Goal: Check status: Check status

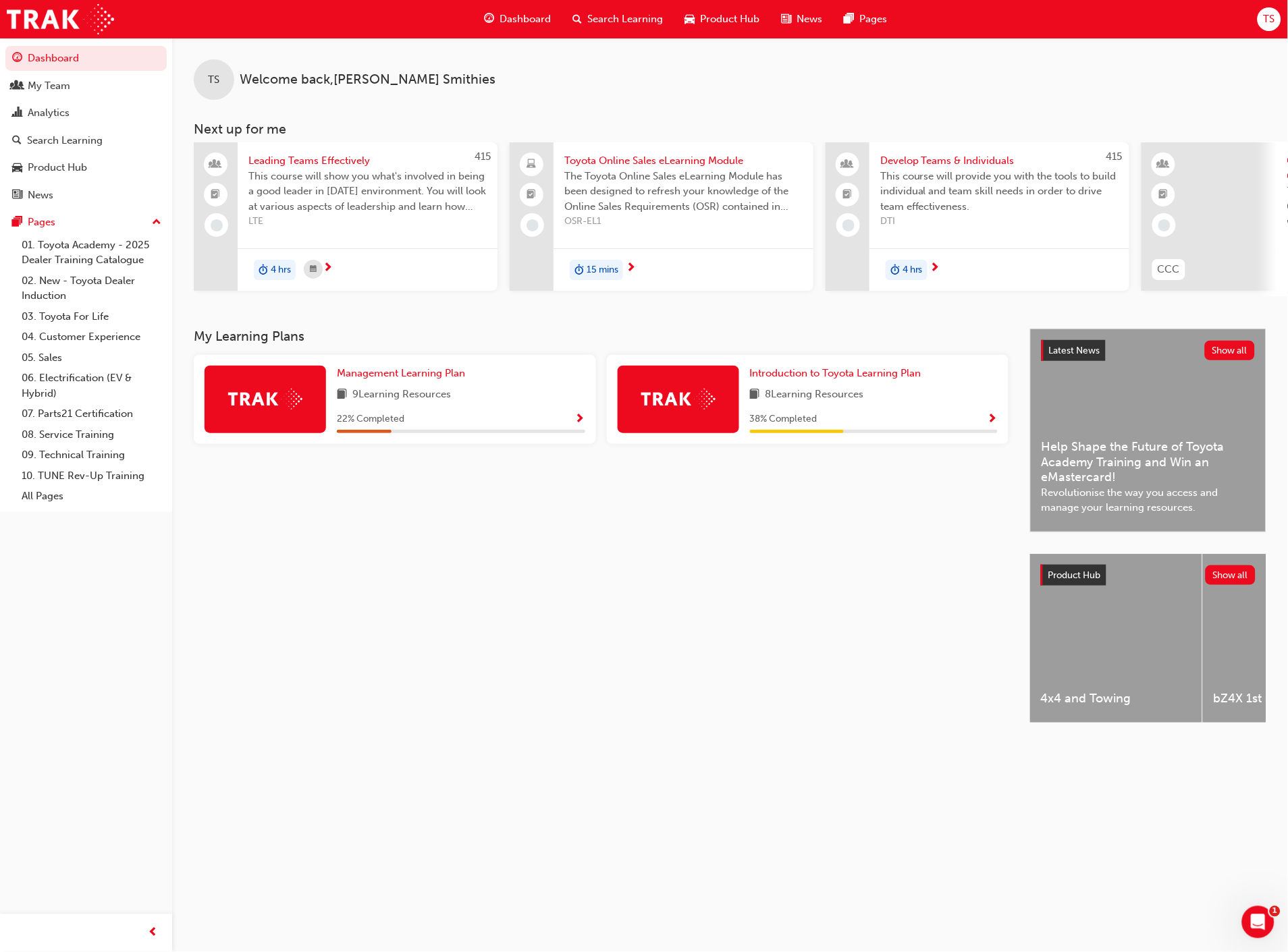
click at [531, 20] on span "Dashboard" at bounding box center [526, 19] width 51 height 16
click at [85, 109] on div "Analytics" at bounding box center [85, 113] width 148 height 17
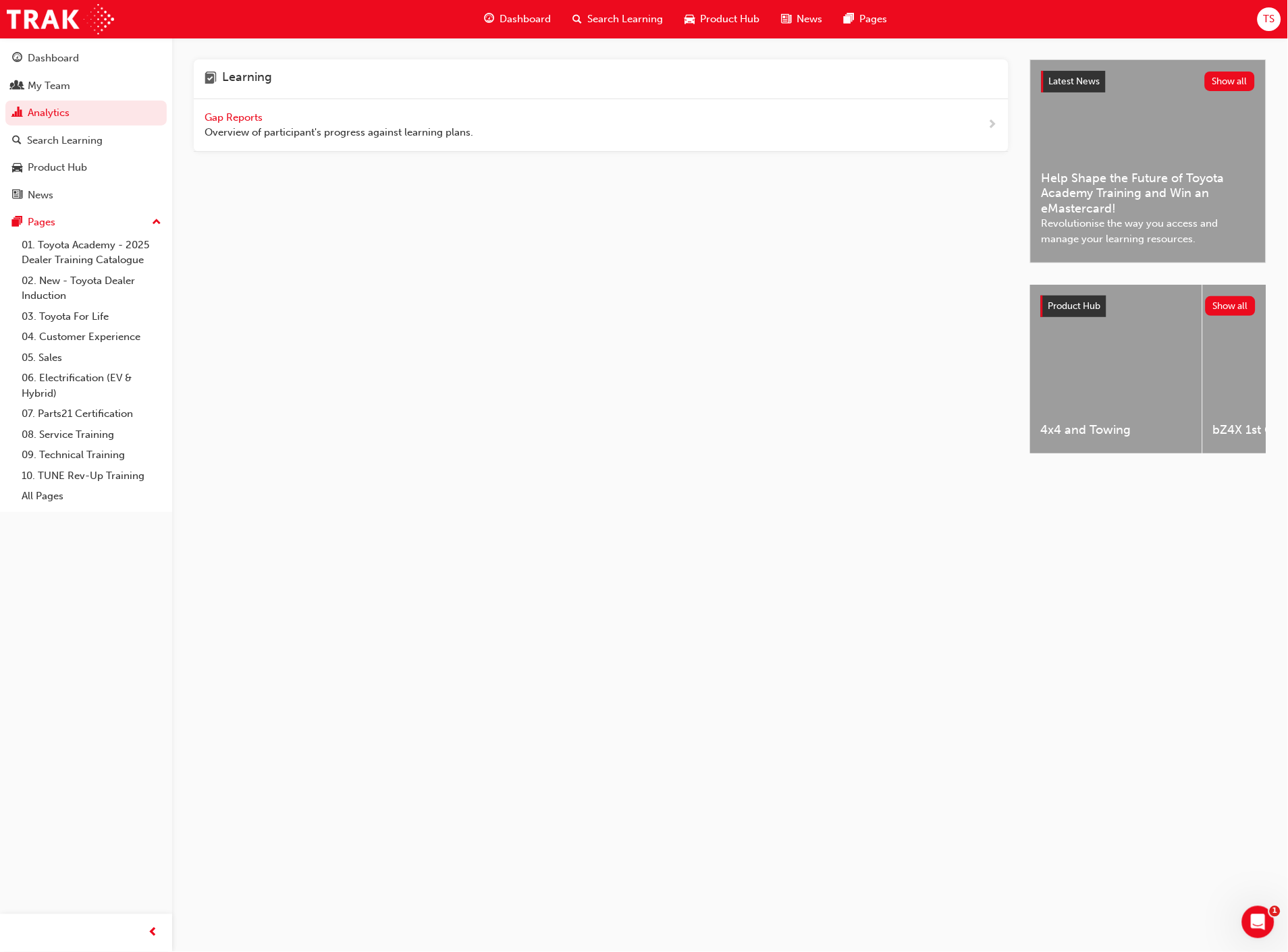
click at [223, 111] on span "Gap Reports" at bounding box center [235, 116] width 61 height 12
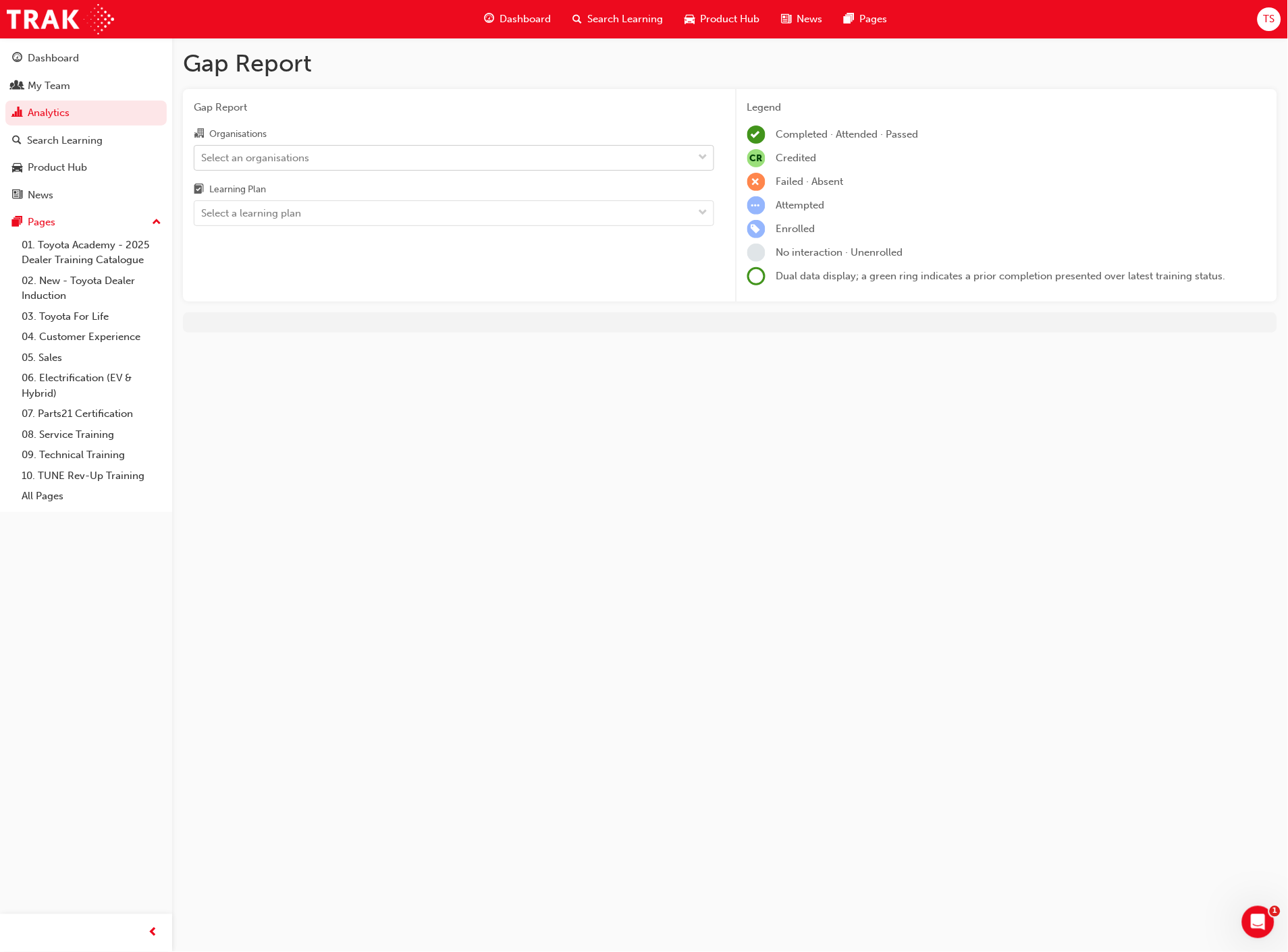
click at [305, 161] on div "Select an organisations" at bounding box center [255, 157] width 108 height 16
click at [203, 161] on input "Organisations Select an organisations" at bounding box center [201, 157] width 1 height 12
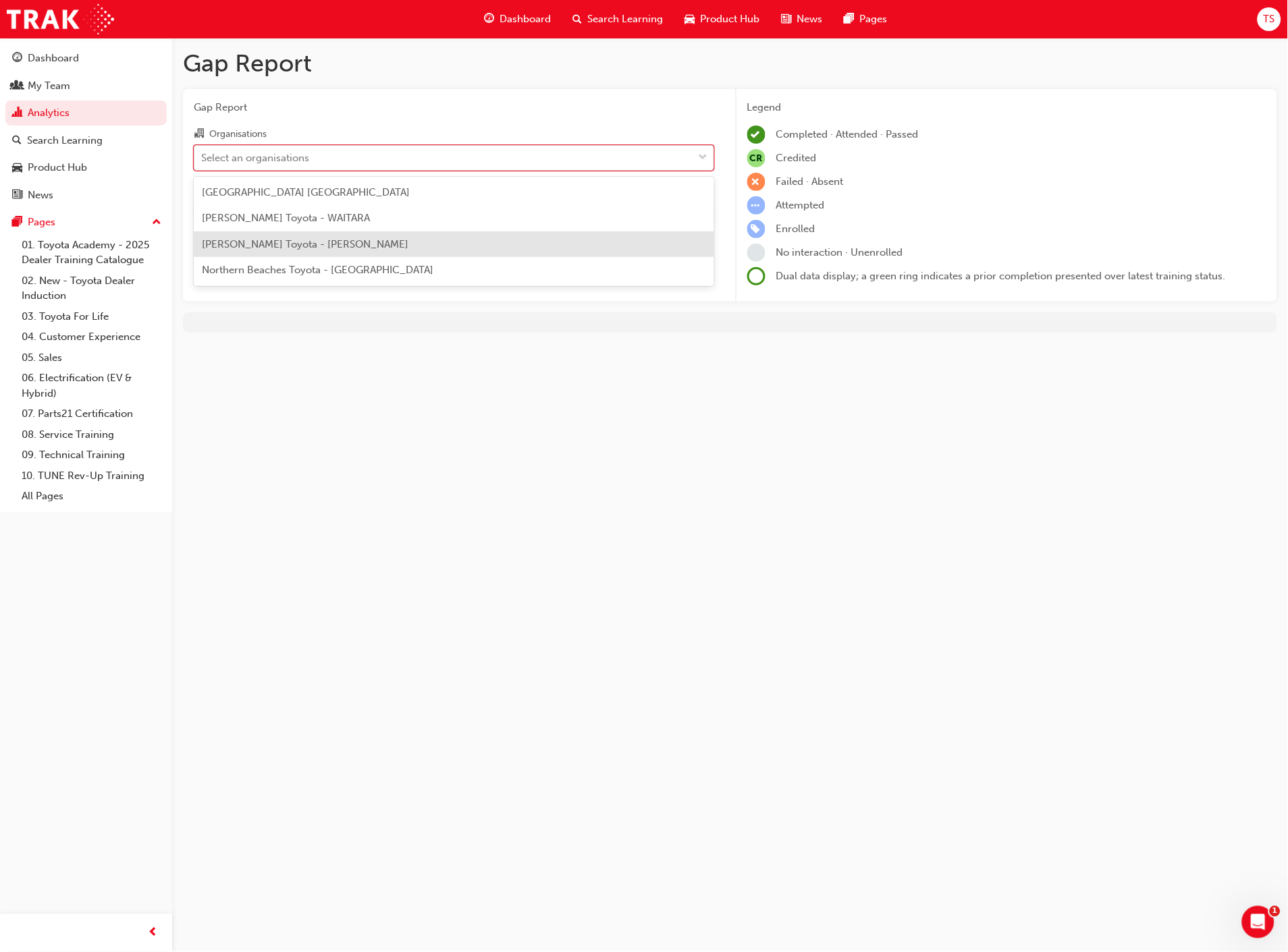
click at [275, 240] on span "[PERSON_NAME] Toyota - [PERSON_NAME]" at bounding box center [305, 244] width 206 height 12
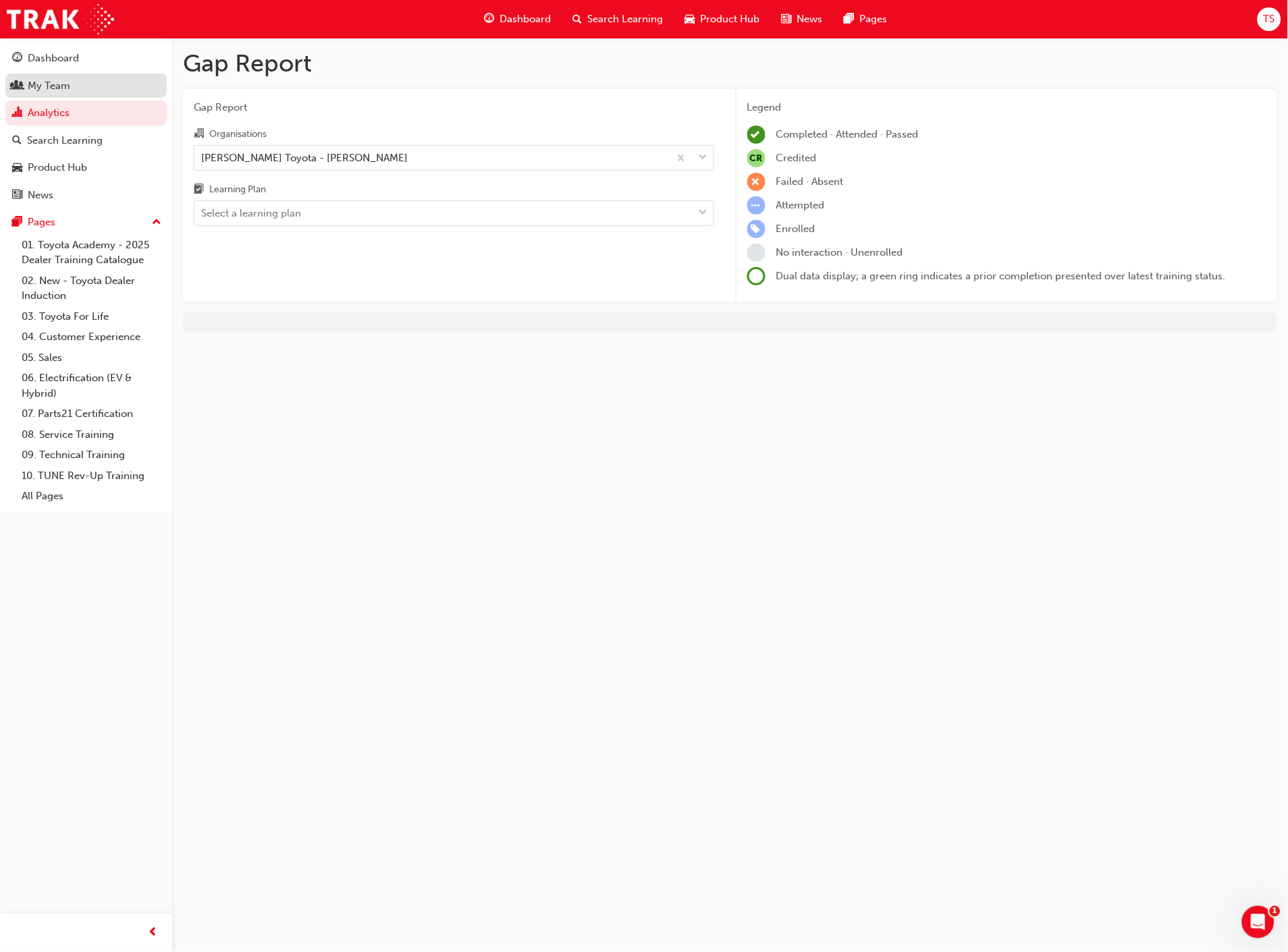
click at [68, 79] on div "My Team" at bounding box center [49, 85] width 42 height 16
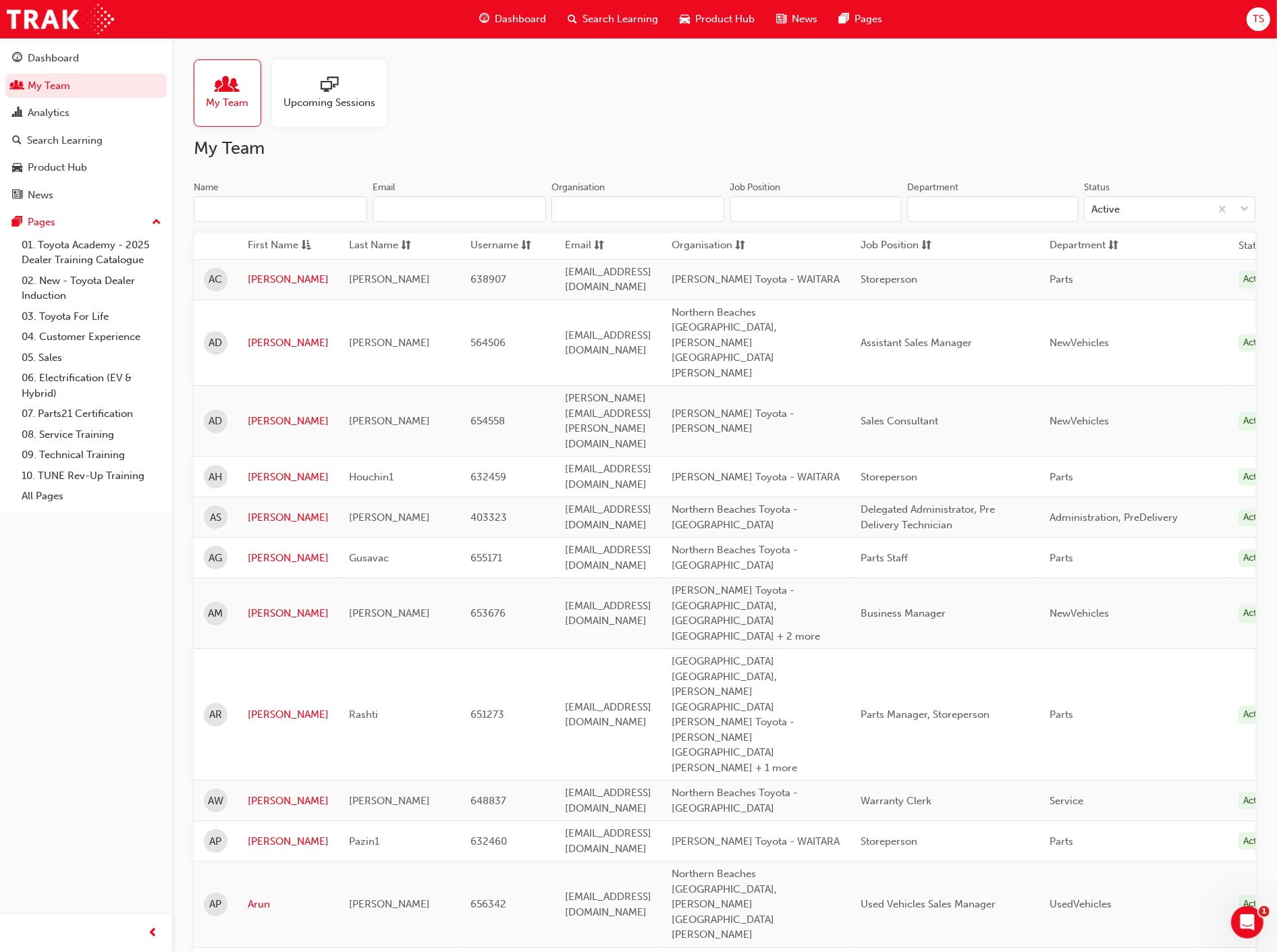
click at [264, 201] on input "Name" at bounding box center [280, 209] width 173 height 26
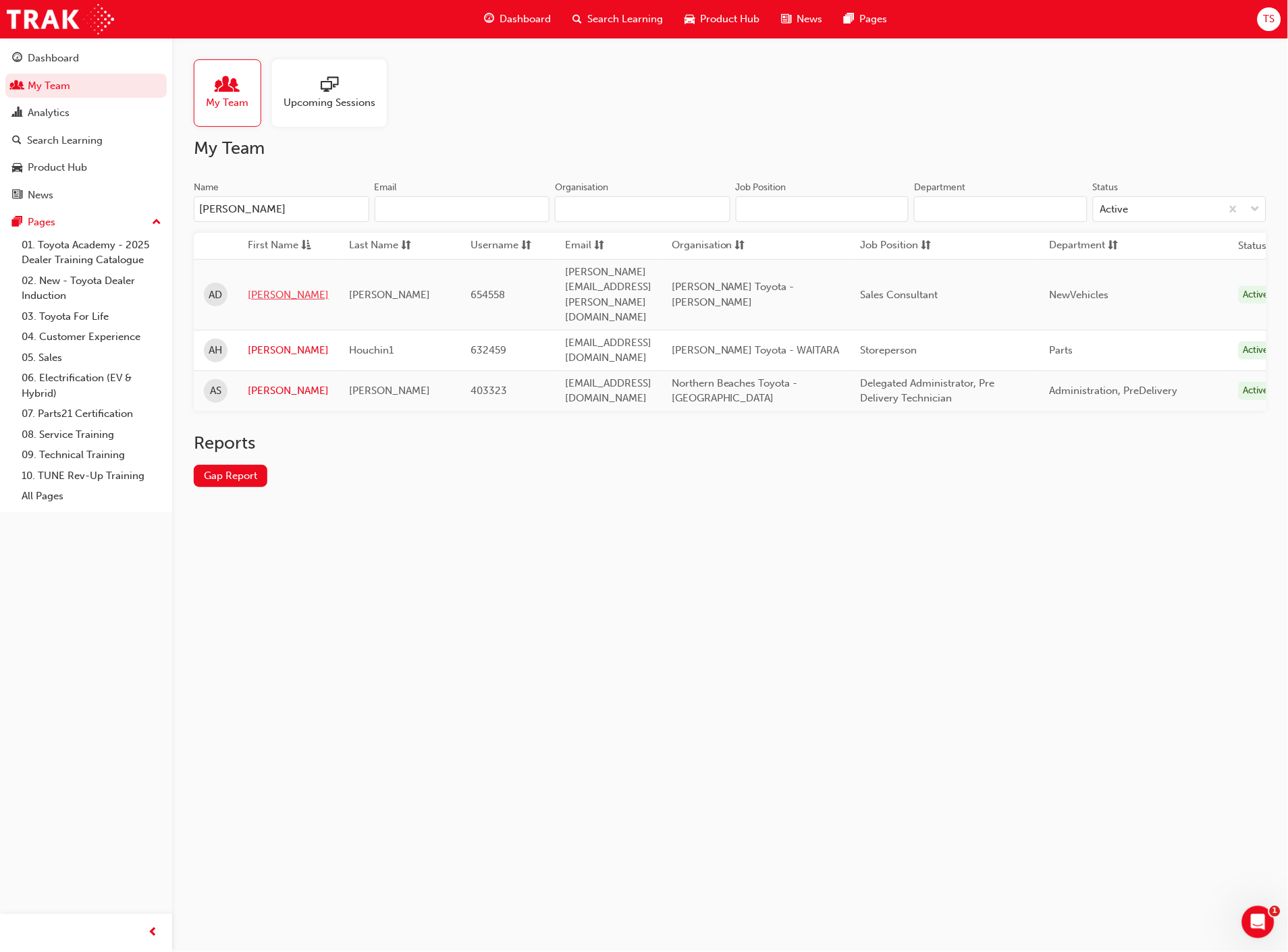
type input "[PERSON_NAME]"
click at [269, 287] on link "[PERSON_NAME]" at bounding box center [288, 294] width 81 height 16
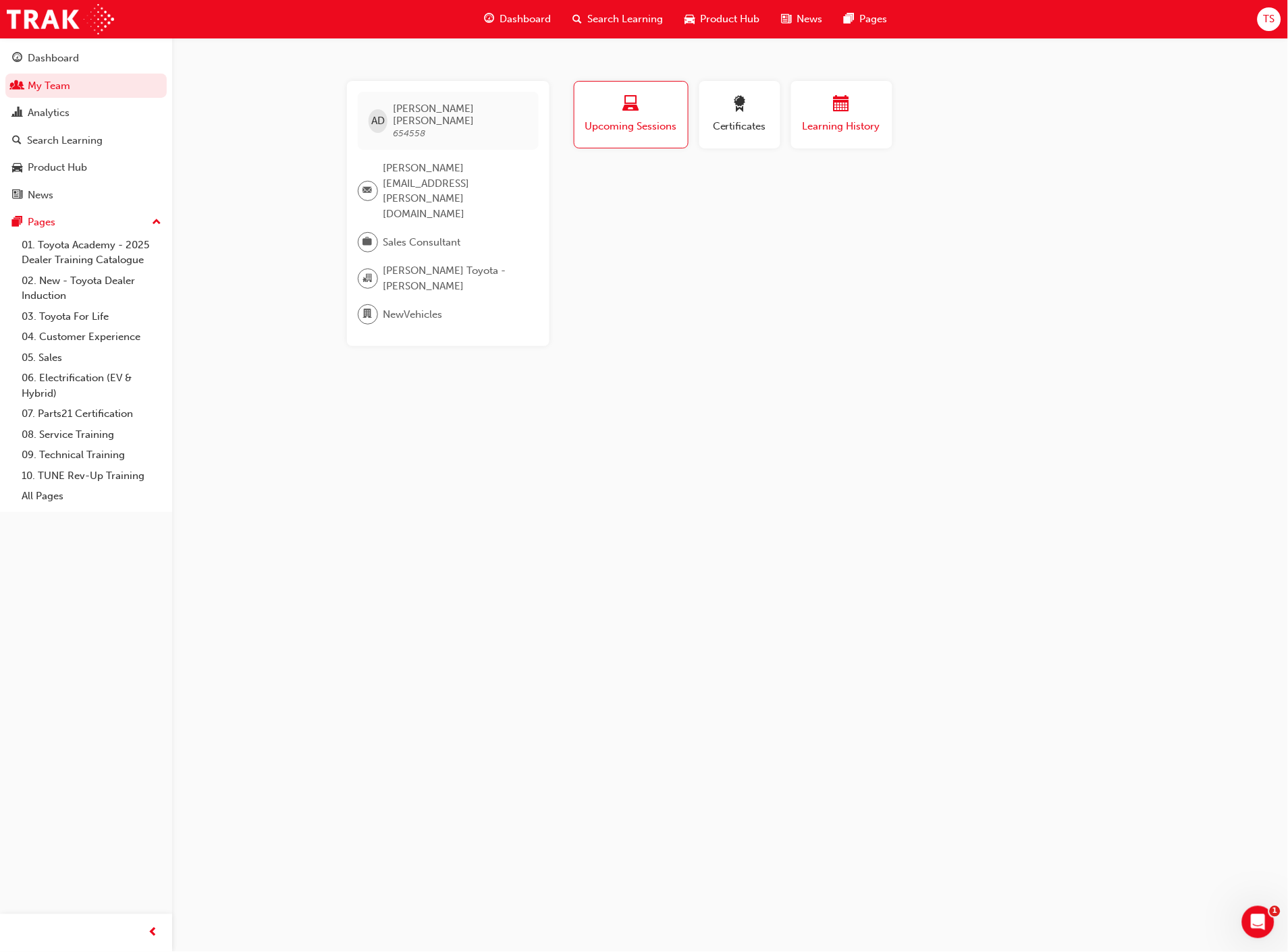
click at [856, 128] on span "Learning History" at bounding box center [842, 127] width 81 height 16
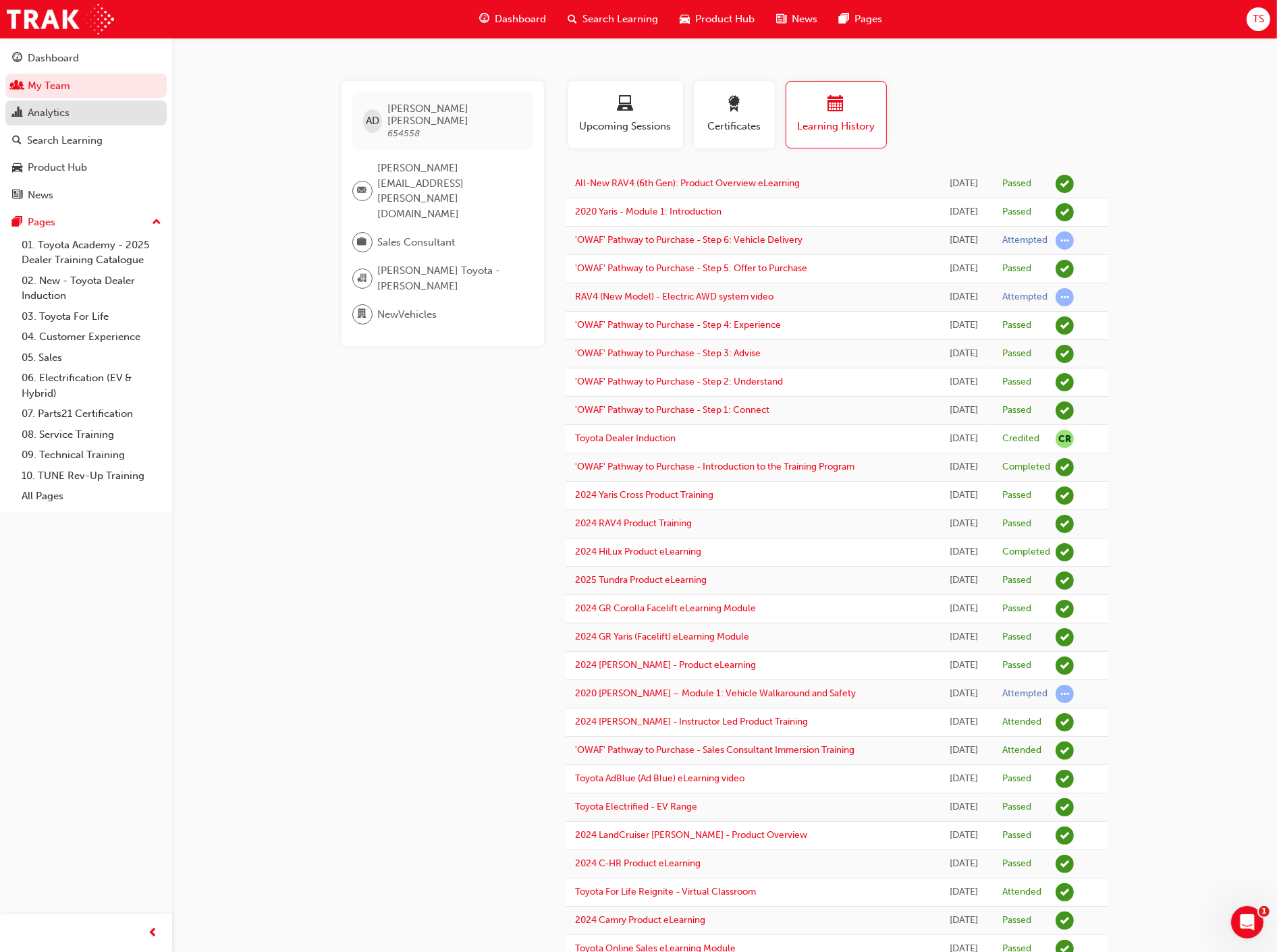
click at [94, 125] on link "Analytics" at bounding box center [86, 113] width 161 height 25
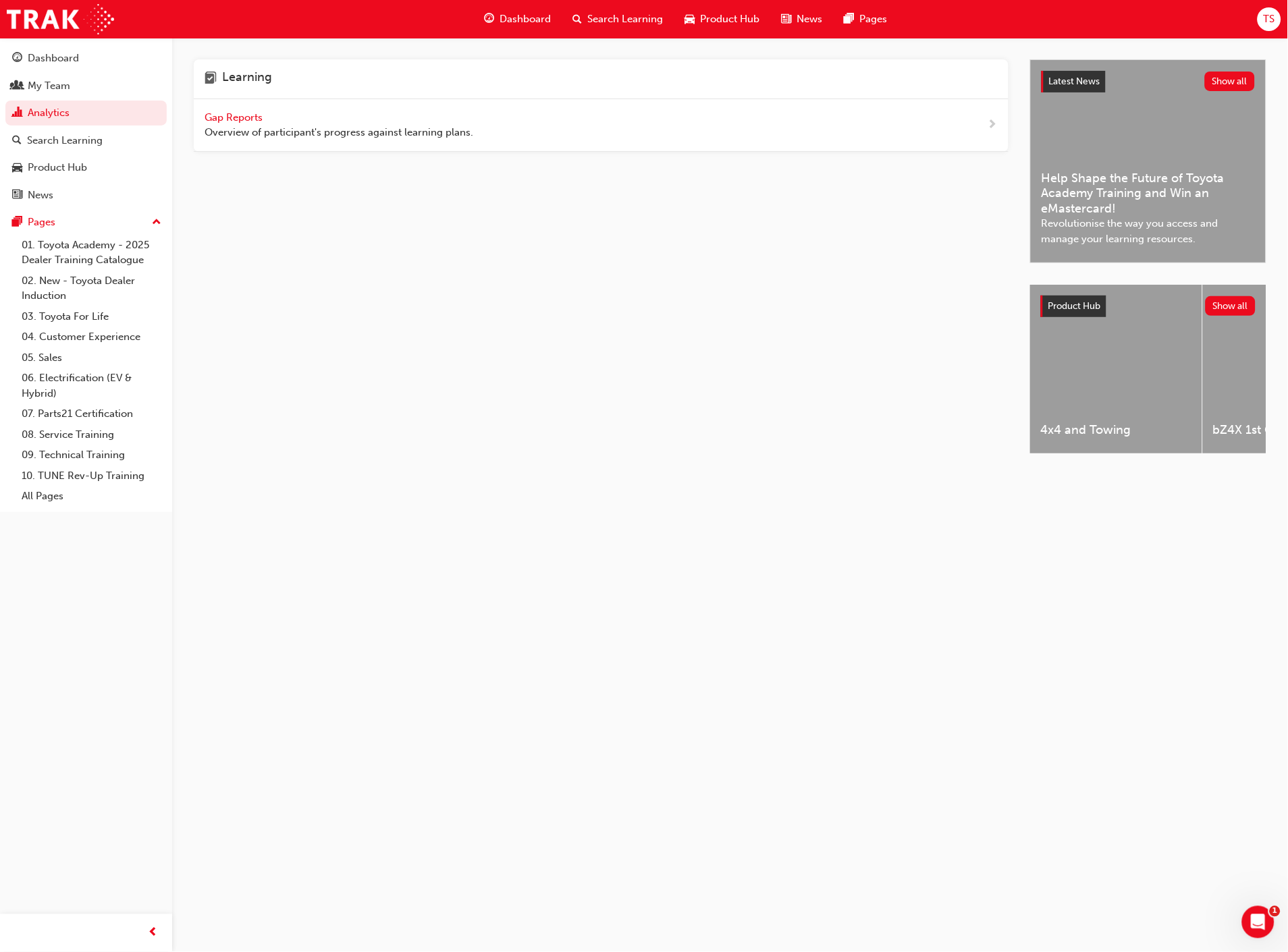
click at [228, 119] on span "Gap Reports" at bounding box center [235, 116] width 61 height 12
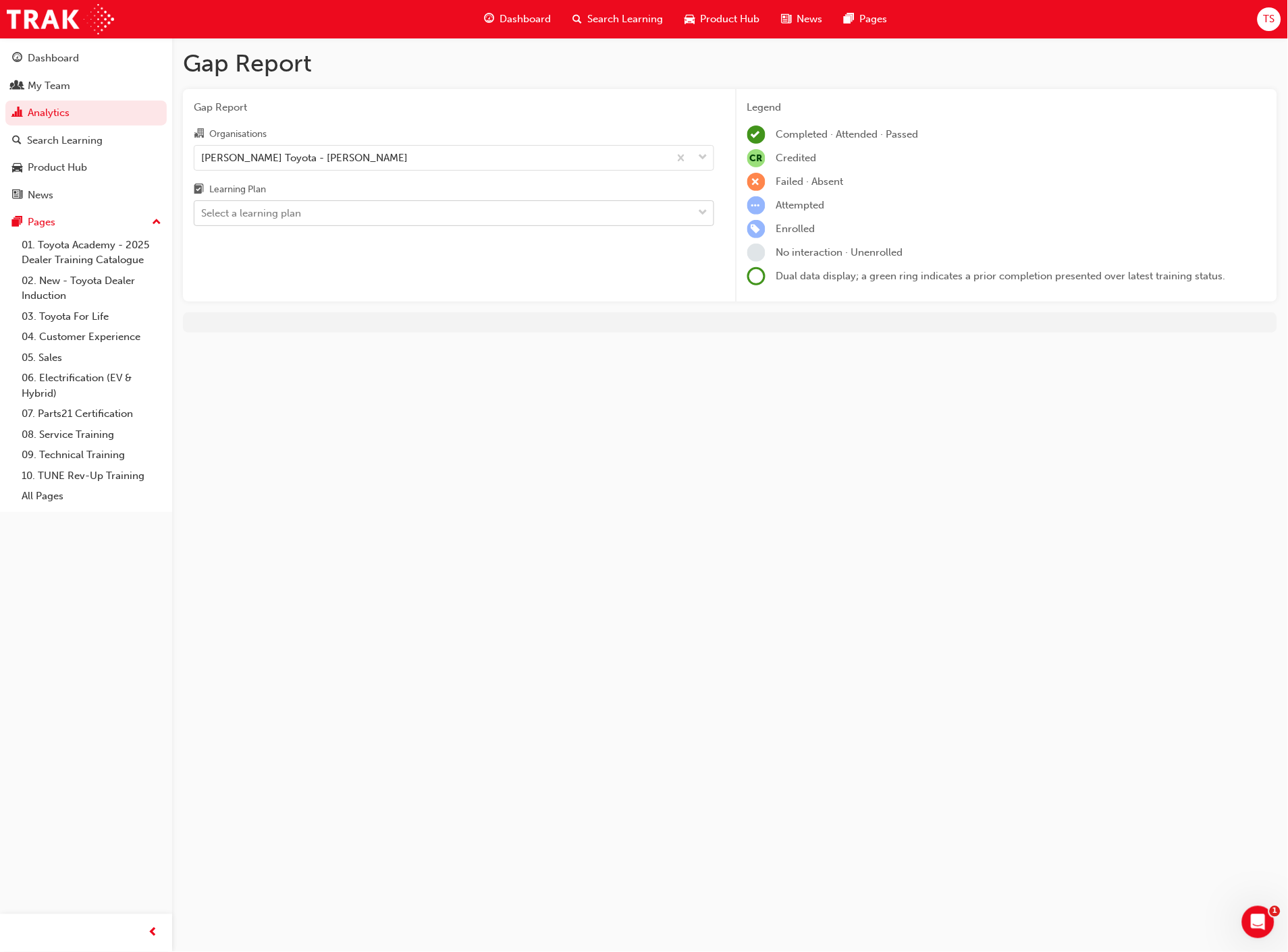
click at [372, 212] on div "Select a learning plan" at bounding box center [444, 214] width 499 height 24
click at [203, 212] on input "Learning Plan Select a learning plan" at bounding box center [201, 213] width 1 height 12
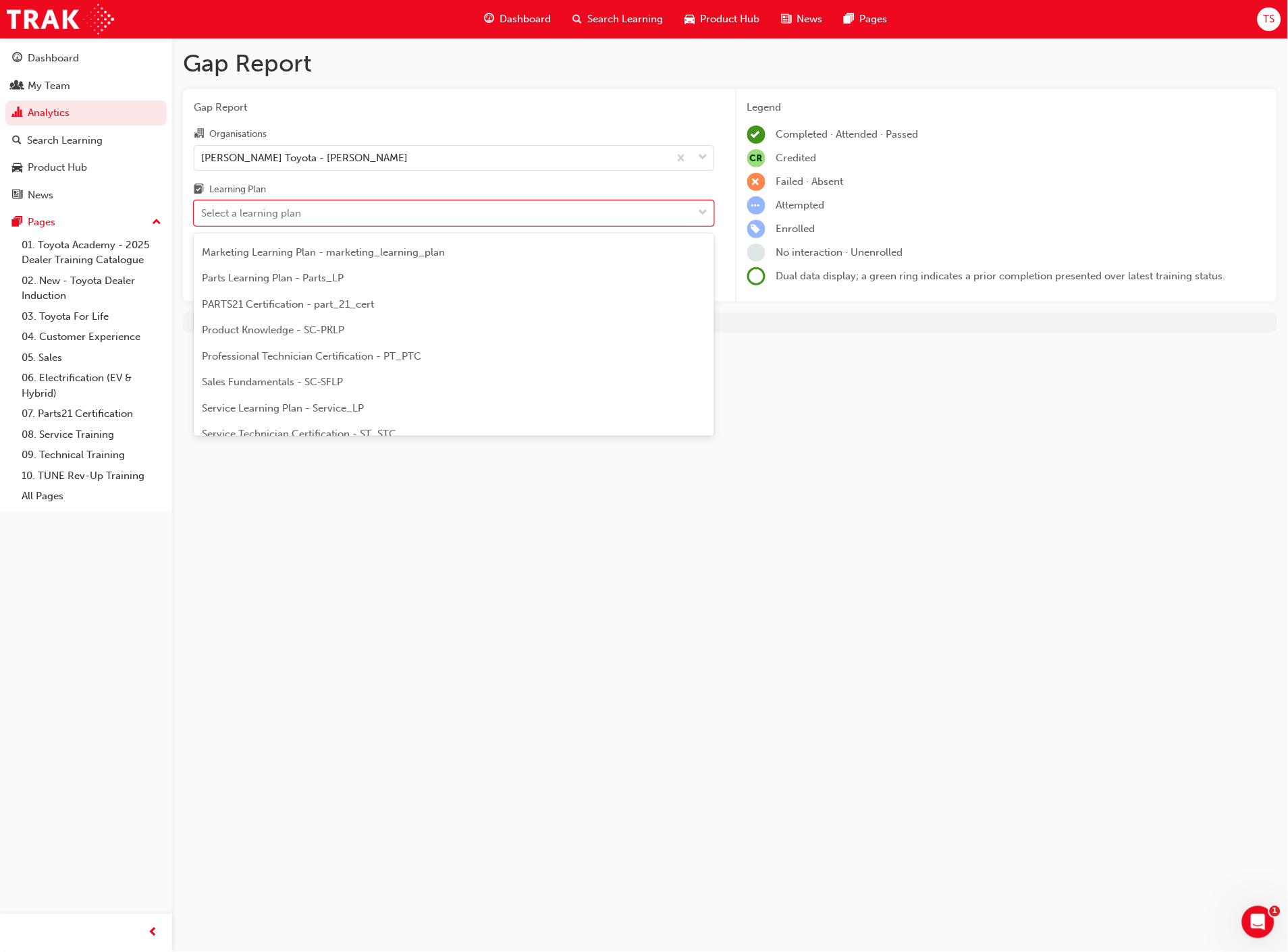
scroll to position [357, 0]
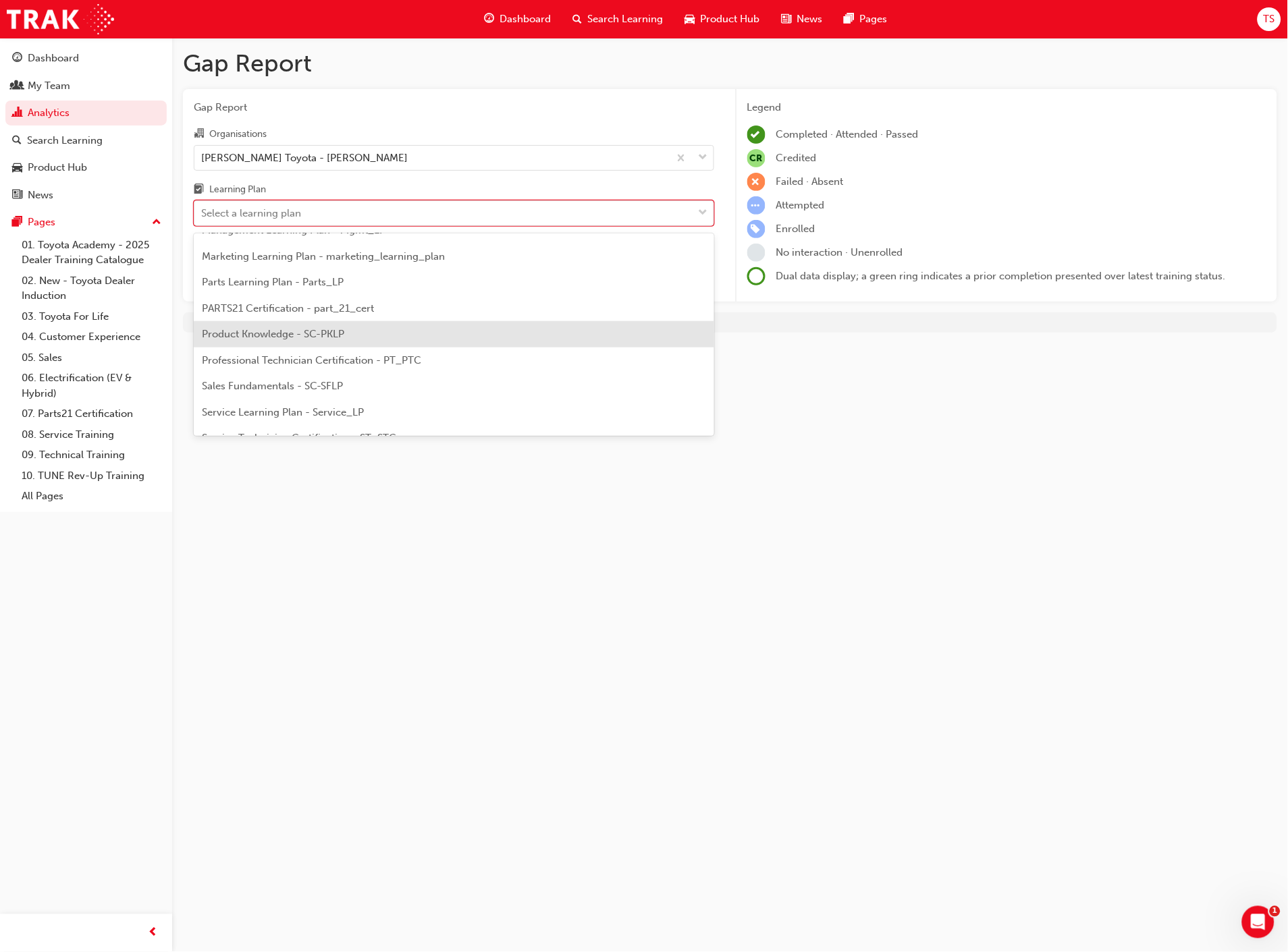
click at [343, 328] on span "Product Knowledge - SC-PKLP" at bounding box center [272, 334] width 142 height 12
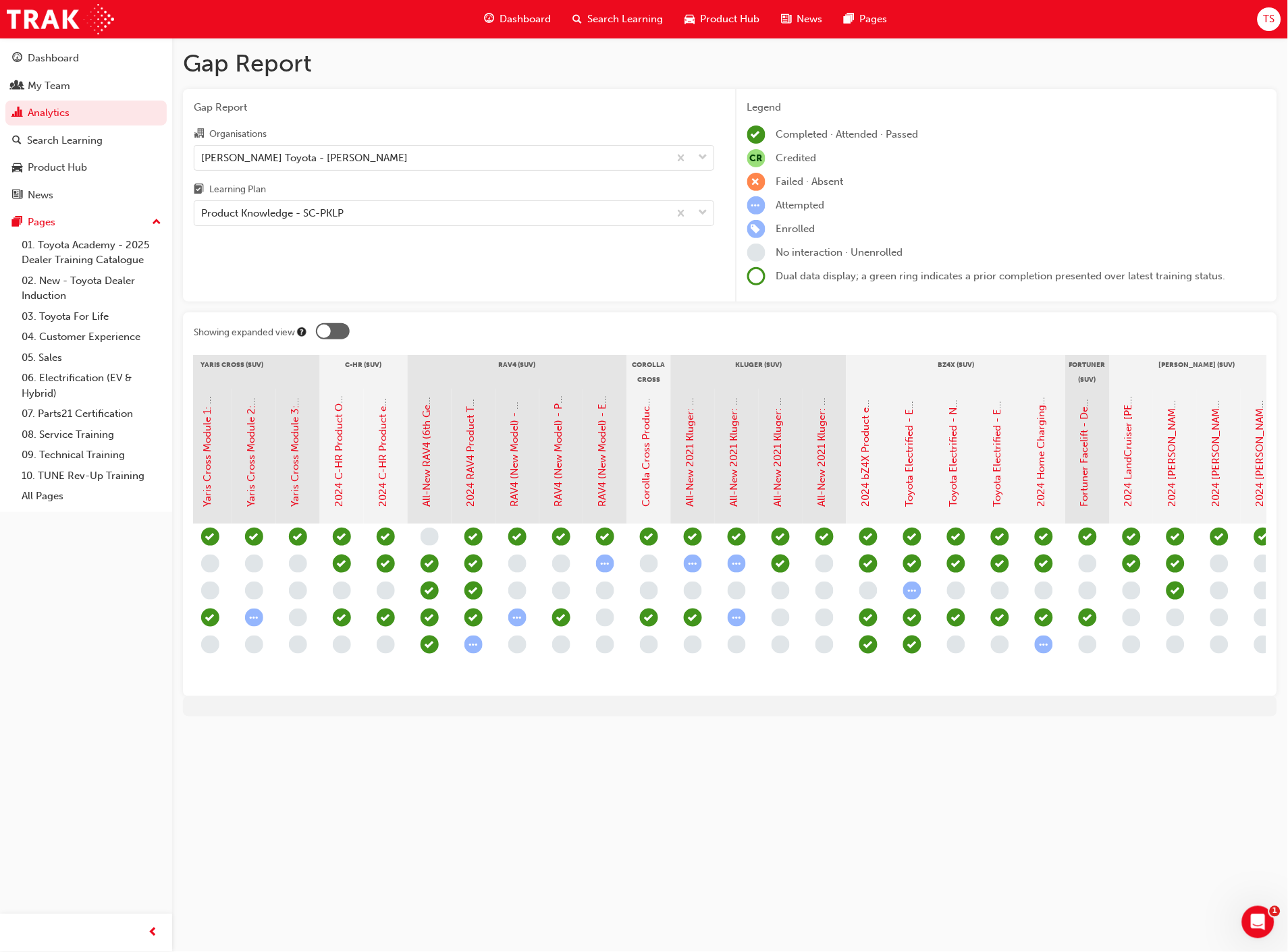
scroll to position [0, 279]
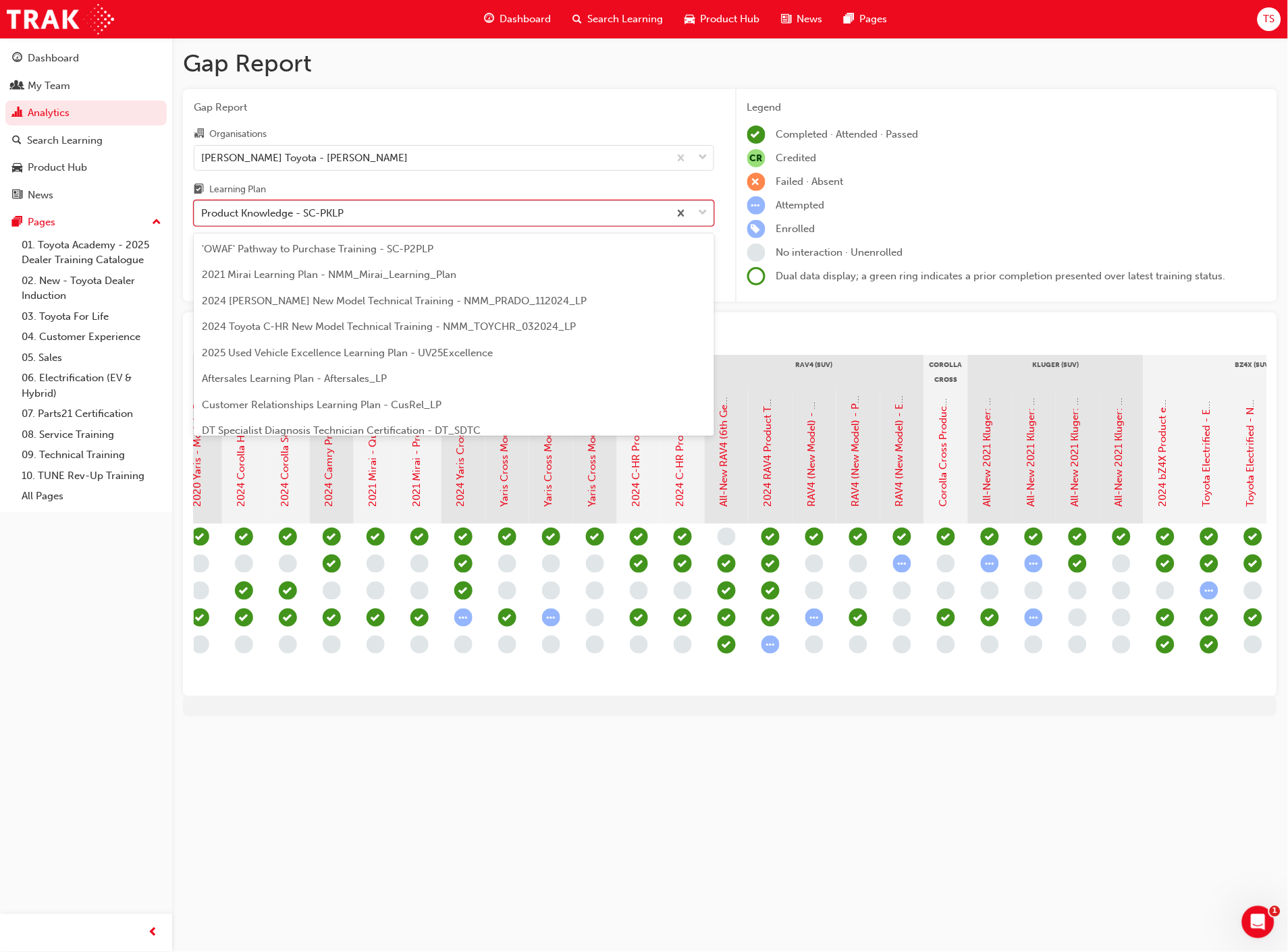
click at [625, 218] on div "Product Knowledge - SC-PKLP" at bounding box center [431, 214] width 474 height 24
click at [203, 218] on input "Learning Plan option Product Knowledge - SC-PKLP, selected. option Product Know…" at bounding box center [201, 213] width 1 height 12
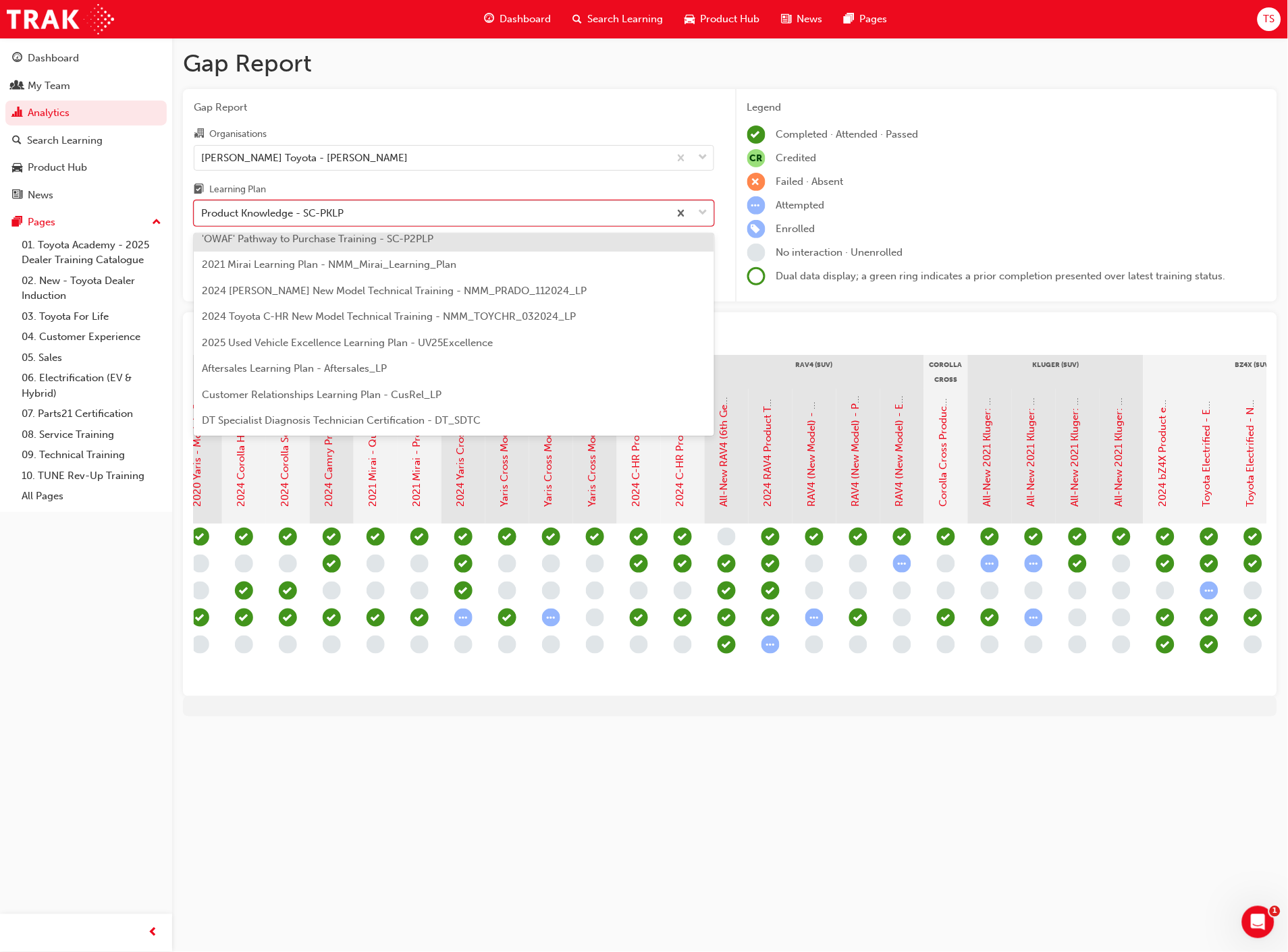
scroll to position [0, 0]
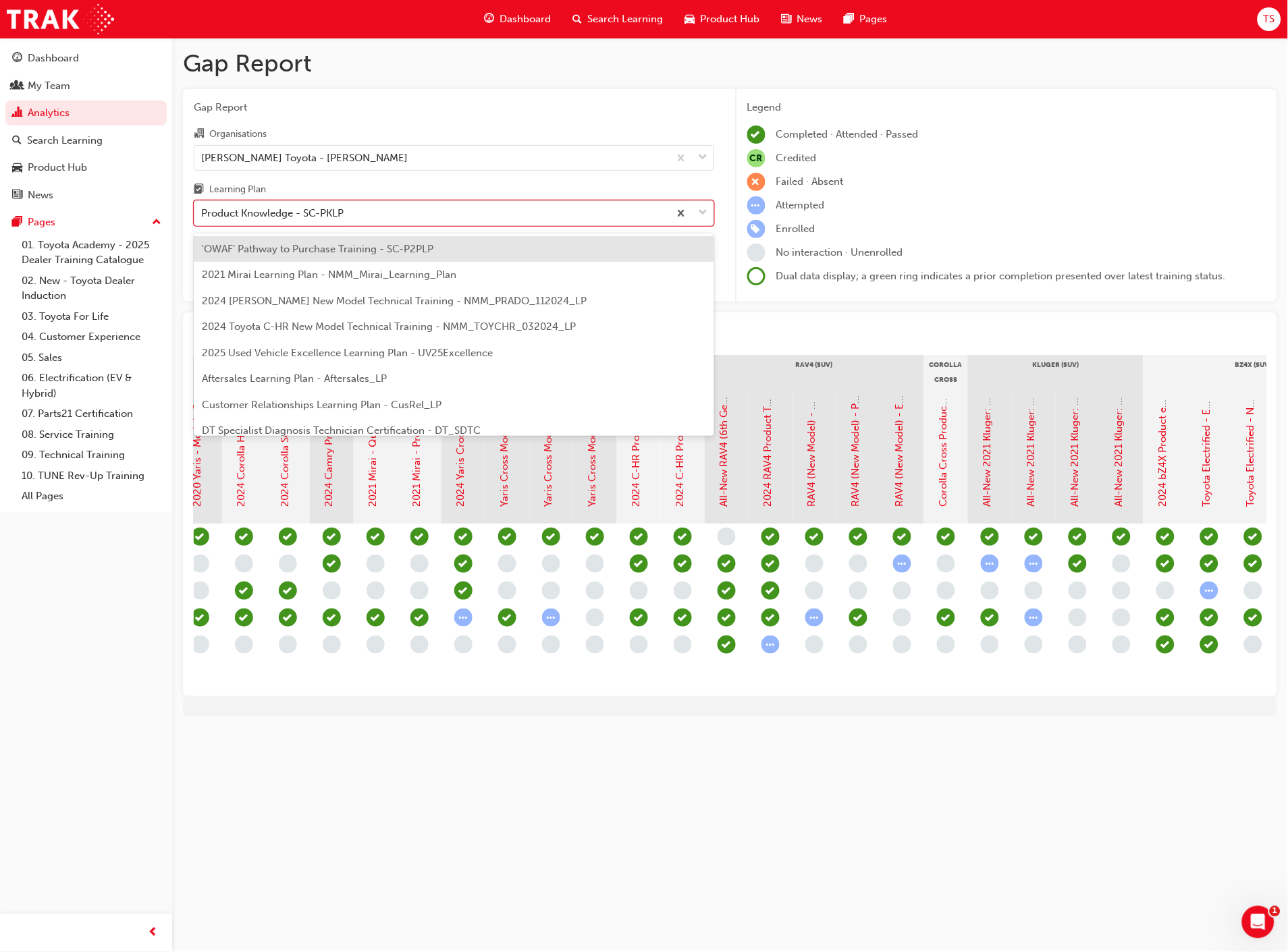
click at [348, 249] on span "'OWAF' Pathway to Purchase Training - SC-P2PLP" at bounding box center [317, 249] width 231 height 12
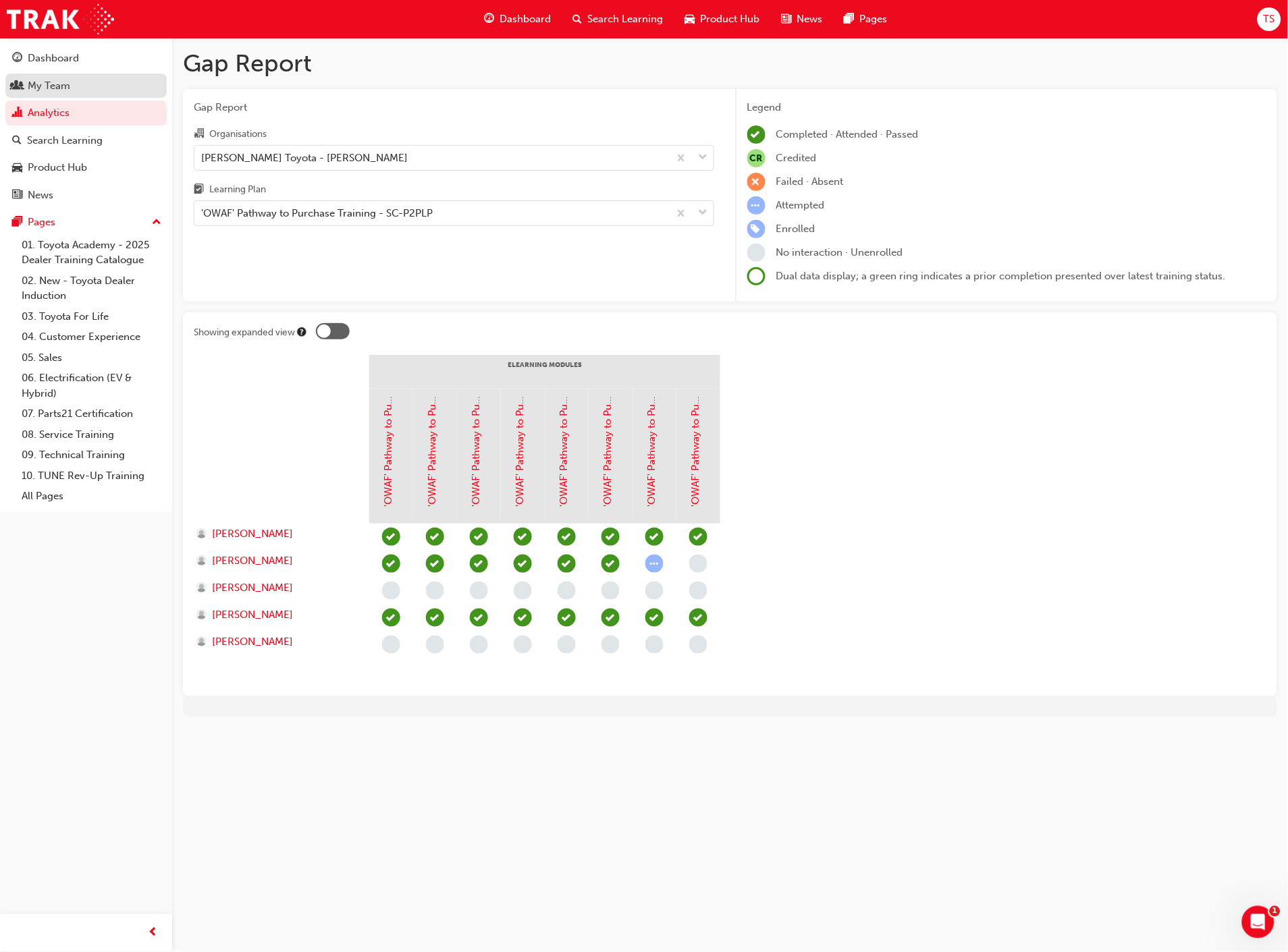
click at [71, 93] on div "My Team" at bounding box center [85, 86] width 148 height 17
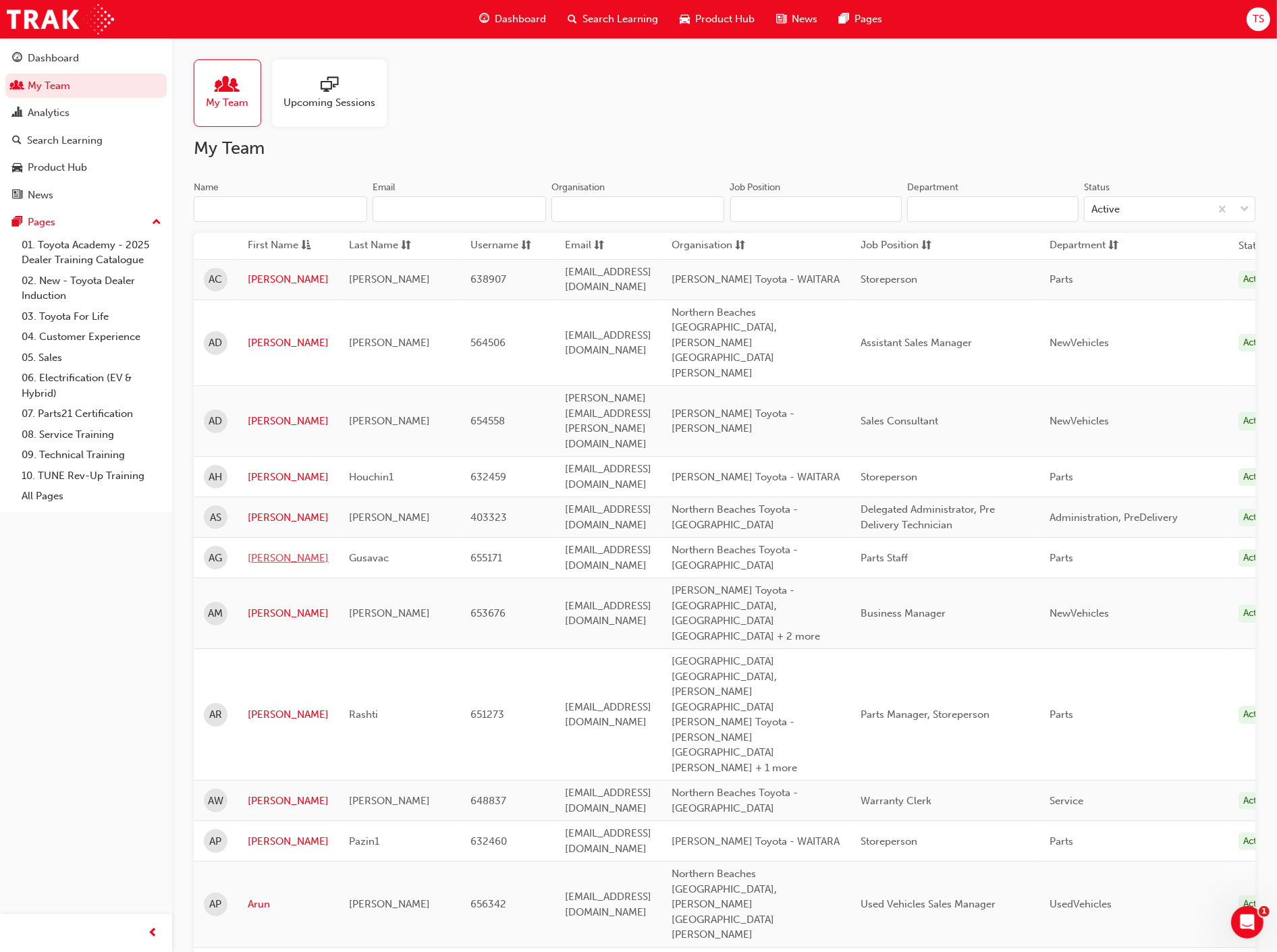
click at [265, 551] on link "[PERSON_NAME]" at bounding box center [288, 559] width 81 height 16
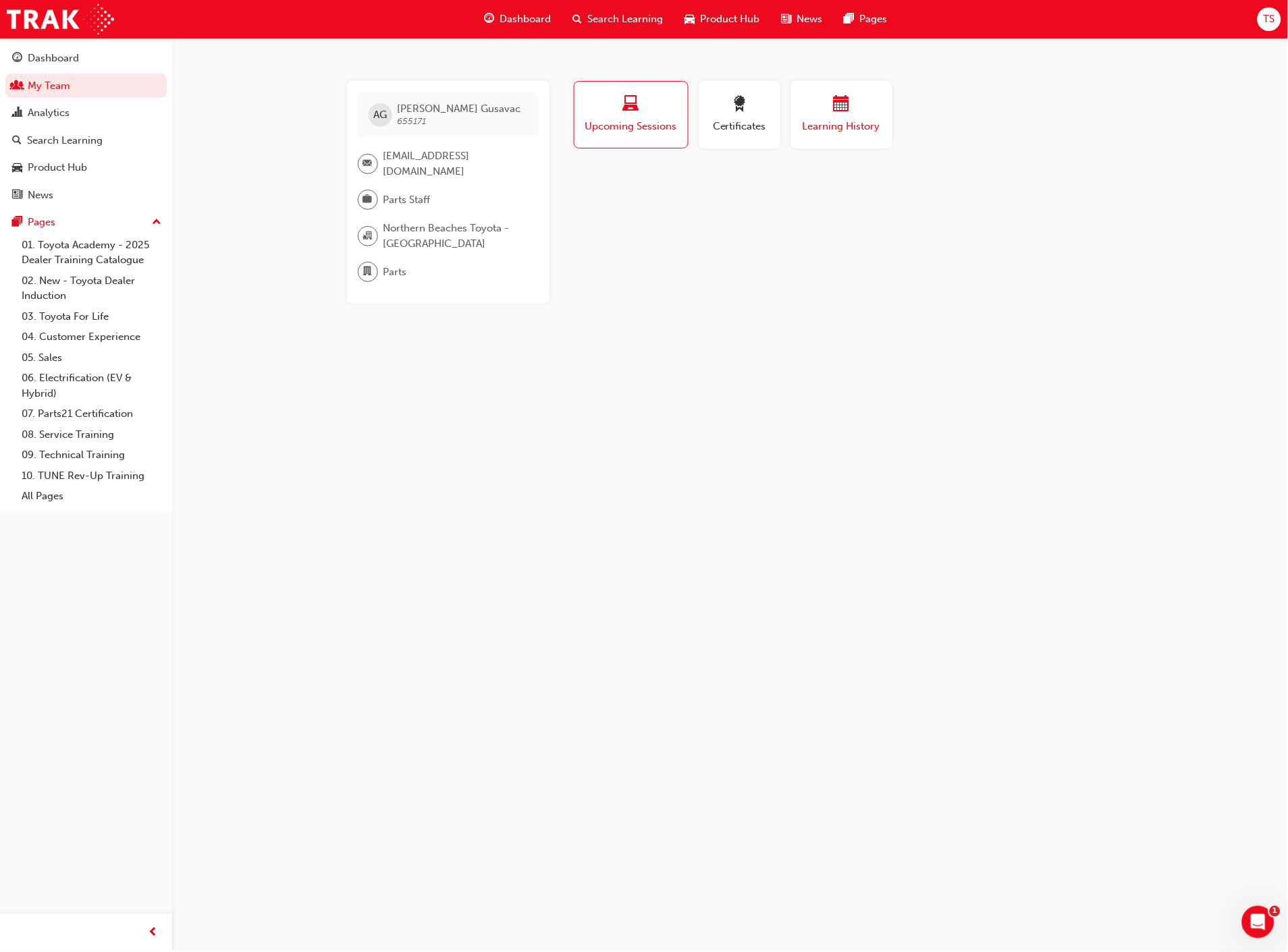
click at [827, 117] on div "Learning History" at bounding box center [842, 115] width 81 height 39
